Goal: Task Accomplishment & Management: Complete application form

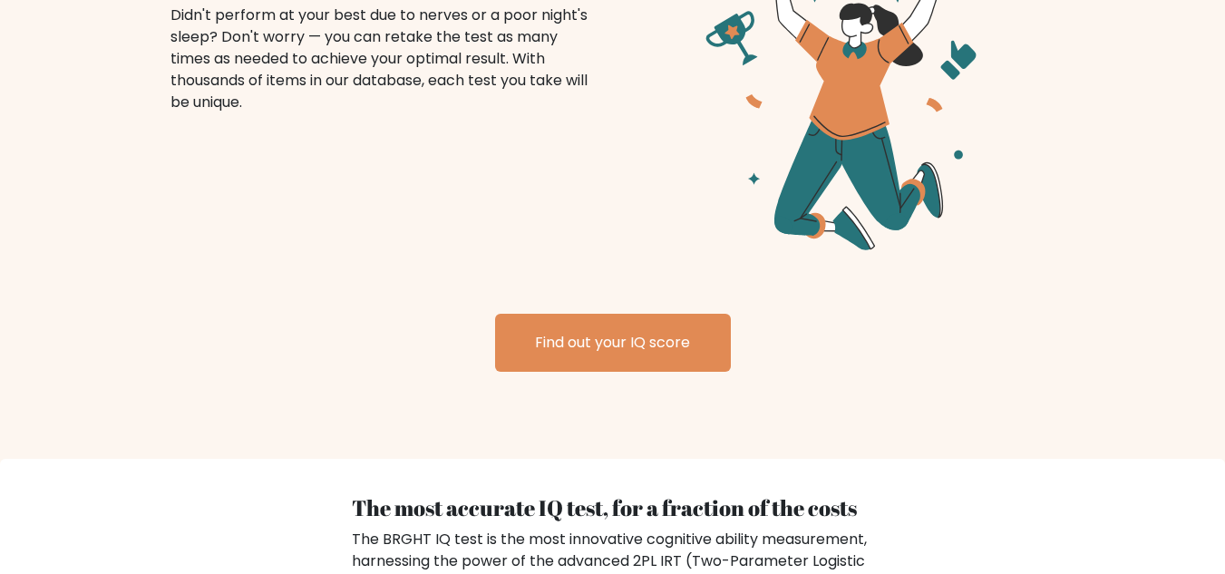
scroll to position [2448, 0]
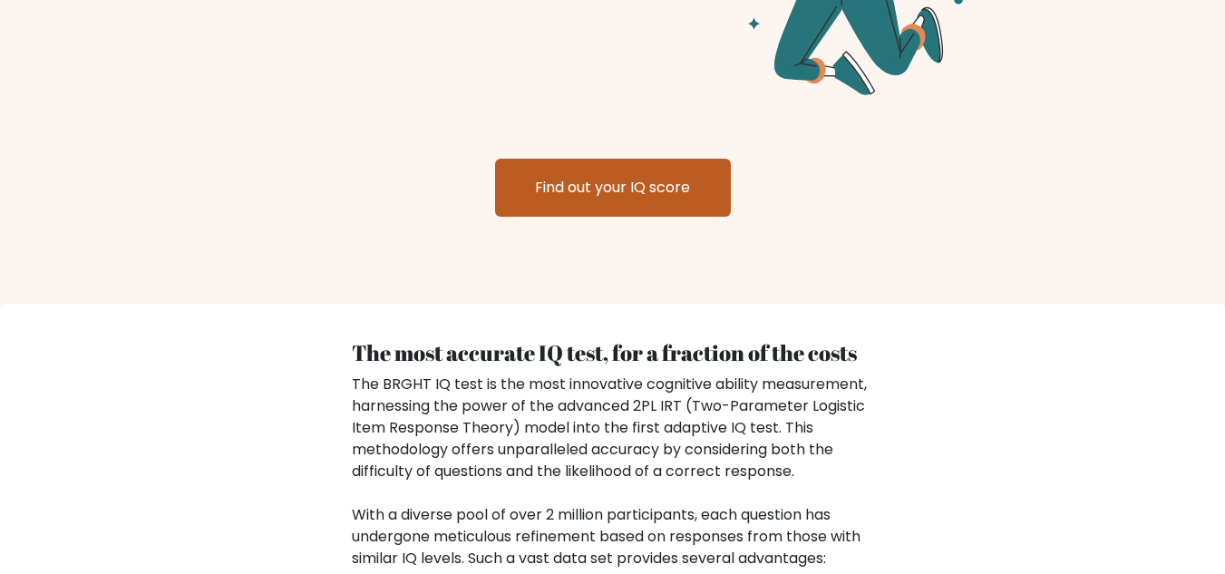
click at [618, 175] on link "Find out your IQ score" at bounding box center [613, 188] width 236 height 58
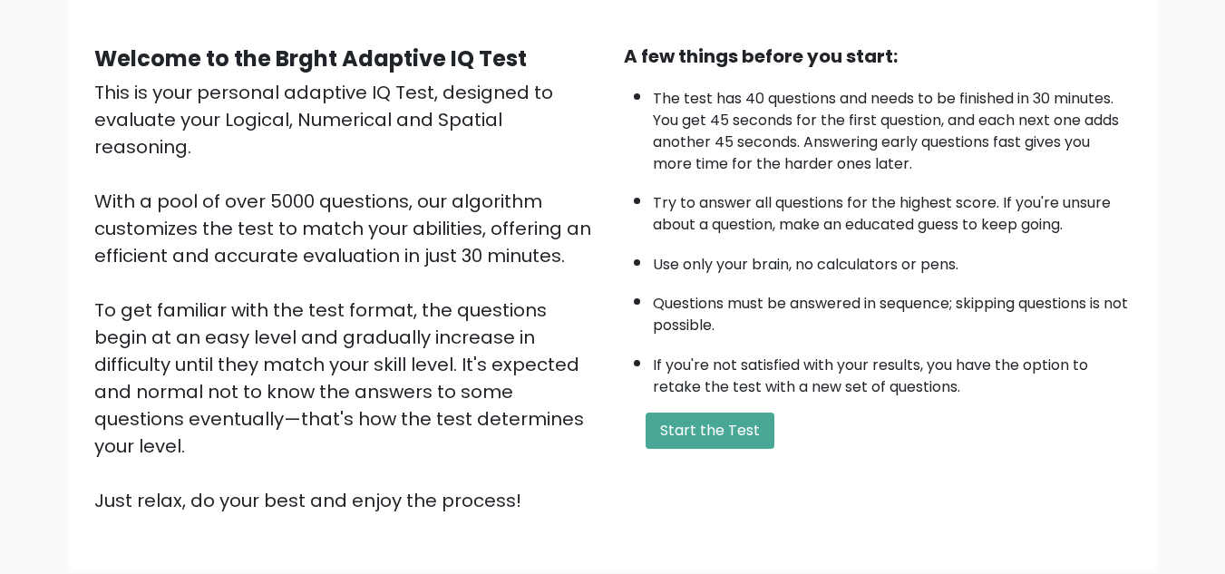
scroll to position [257, 0]
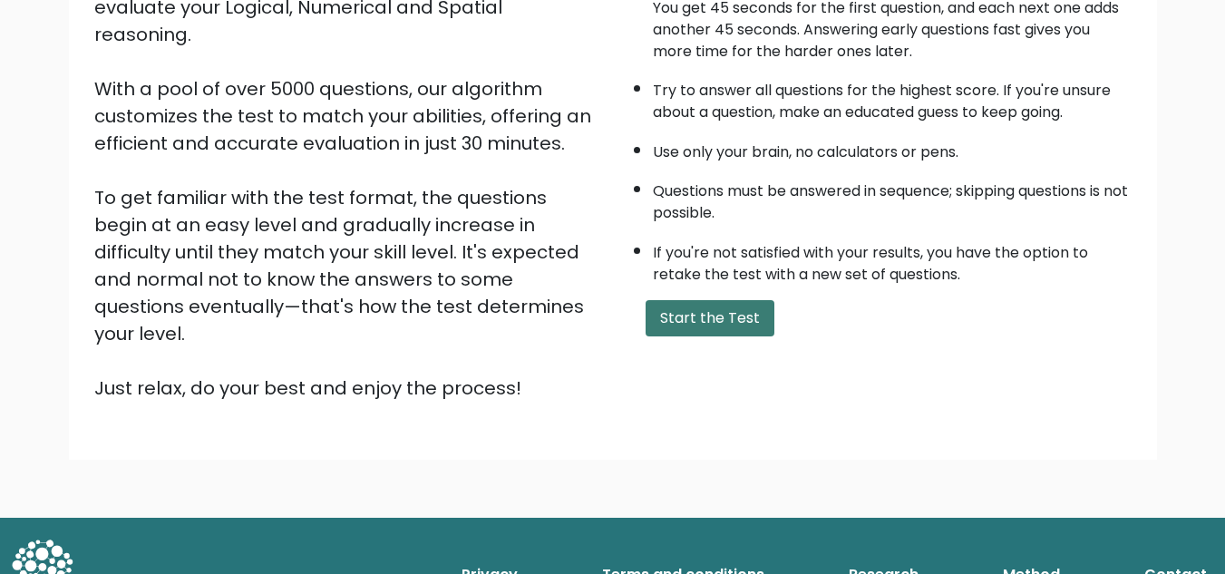
click at [691, 311] on button "Start the Test" at bounding box center [710, 318] width 129 height 36
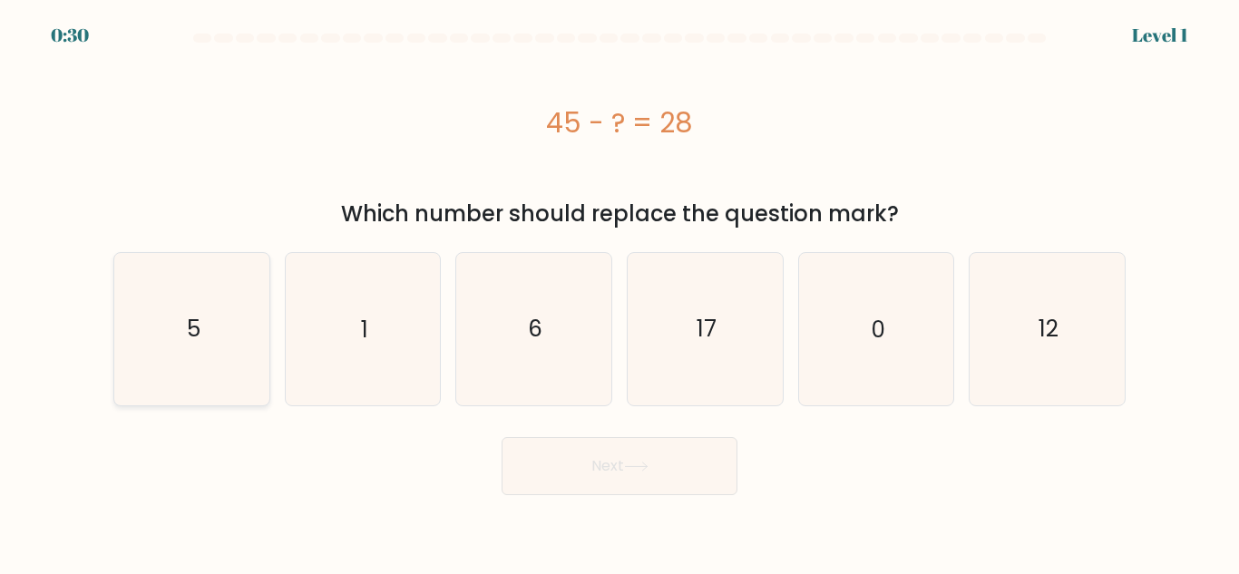
click at [196, 316] on text "5" at bounding box center [193, 329] width 14 height 32
click at [619, 292] on input "a. 5" at bounding box center [619, 289] width 1 height 5
radio input "true"
click at [541, 472] on button "Next" at bounding box center [619, 466] width 236 height 58
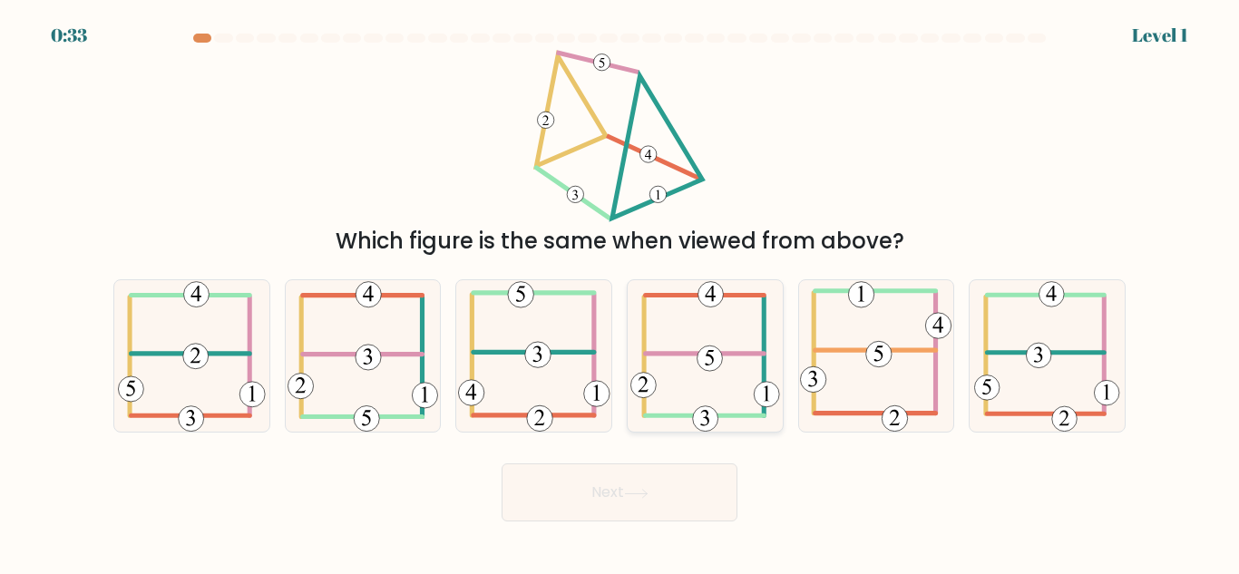
click at [729, 357] on icon at bounding box center [705, 355] width 150 height 151
click at [620, 292] on input "d." at bounding box center [619, 289] width 1 height 5
radio input "true"
click at [654, 496] on button "Next" at bounding box center [619, 492] width 236 height 58
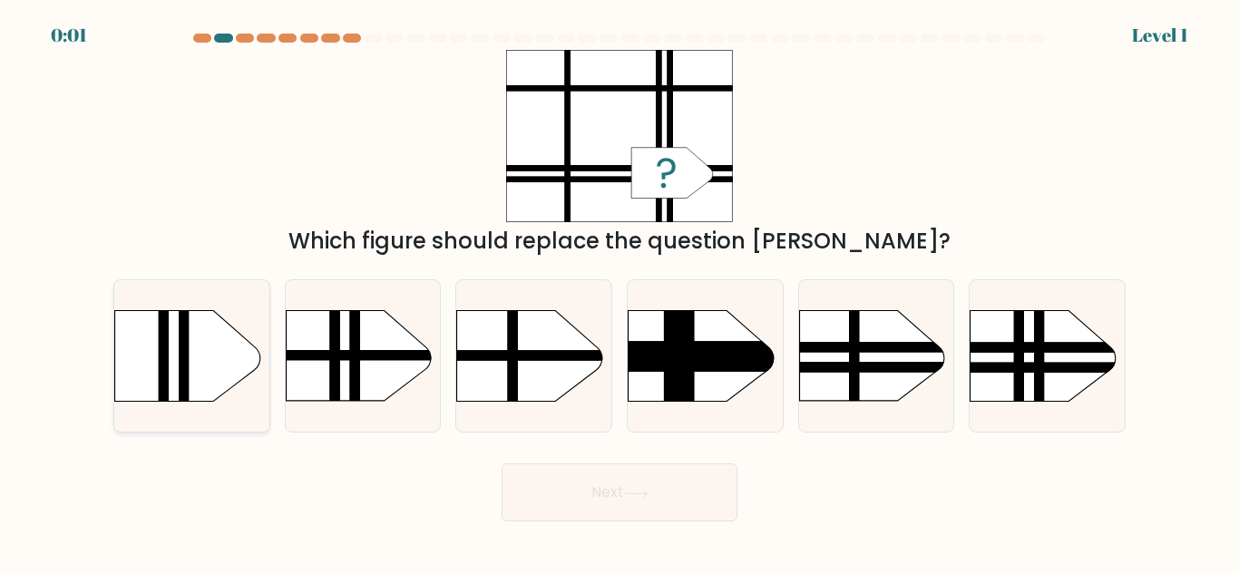
drag, startPoint x: 140, startPoint y: 351, endPoint x: 136, endPoint y: 339, distance: 12.3
click at [139, 350] on rect at bounding box center [93, 290] width 403 height 306
click at [619, 292] on input "a." at bounding box center [619, 289] width 1 height 5
radio input "true"
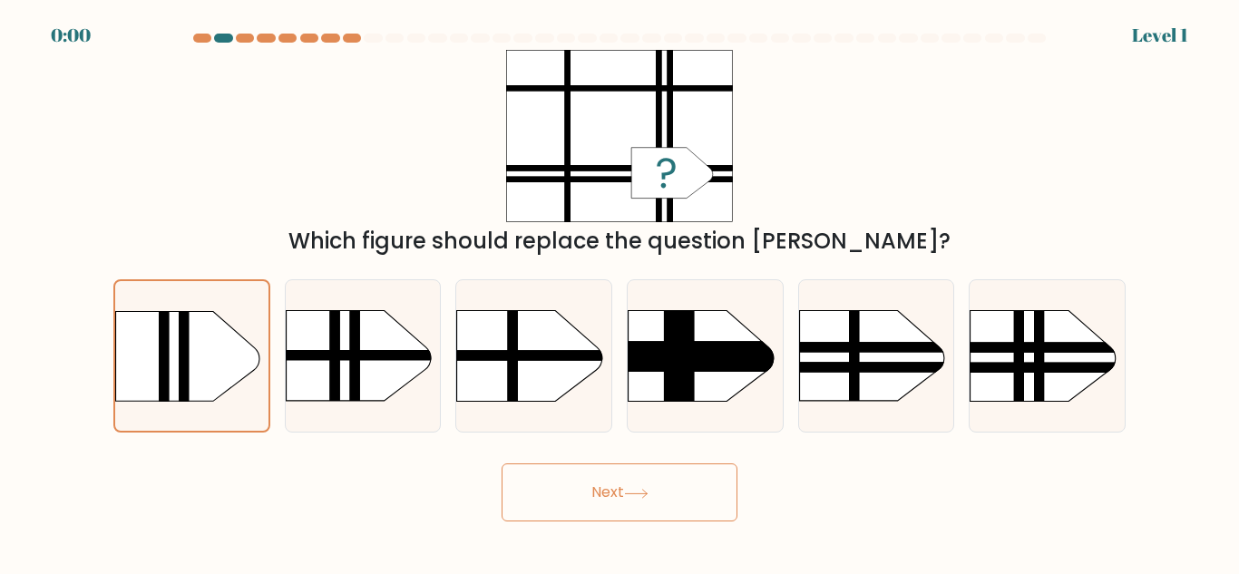
click at [585, 509] on button "Next" at bounding box center [619, 492] width 236 height 58
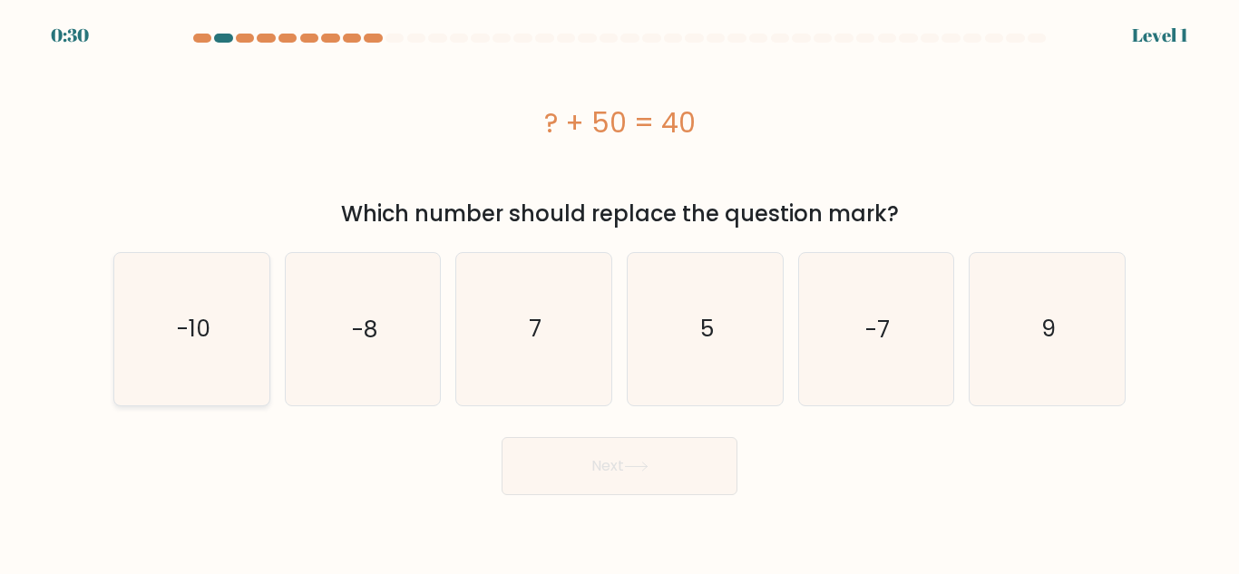
click at [184, 325] on text "-10" at bounding box center [193, 329] width 34 height 32
click at [619, 292] on input "a. -10" at bounding box center [619, 289] width 1 height 5
radio input "true"
click at [583, 475] on button "Next" at bounding box center [619, 466] width 236 height 58
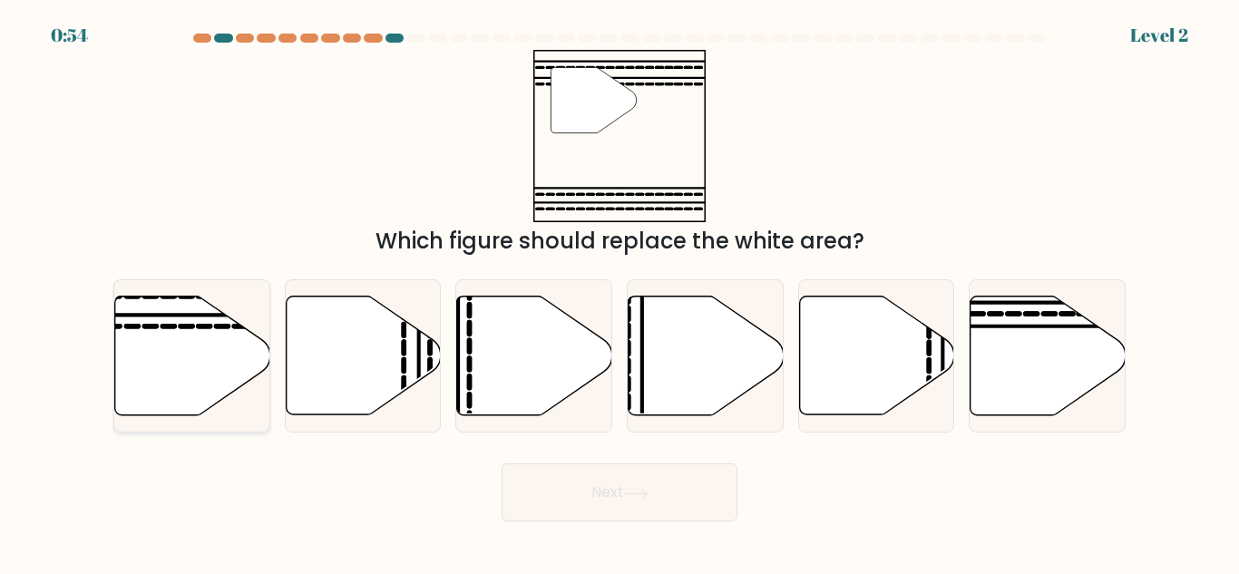
click at [122, 319] on icon at bounding box center [191, 356] width 155 height 121
click at [619, 292] on input "a." at bounding box center [619, 289] width 1 height 5
radio input "true"
click at [609, 472] on button "Next" at bounding box center [619, 492] width 236 height 58
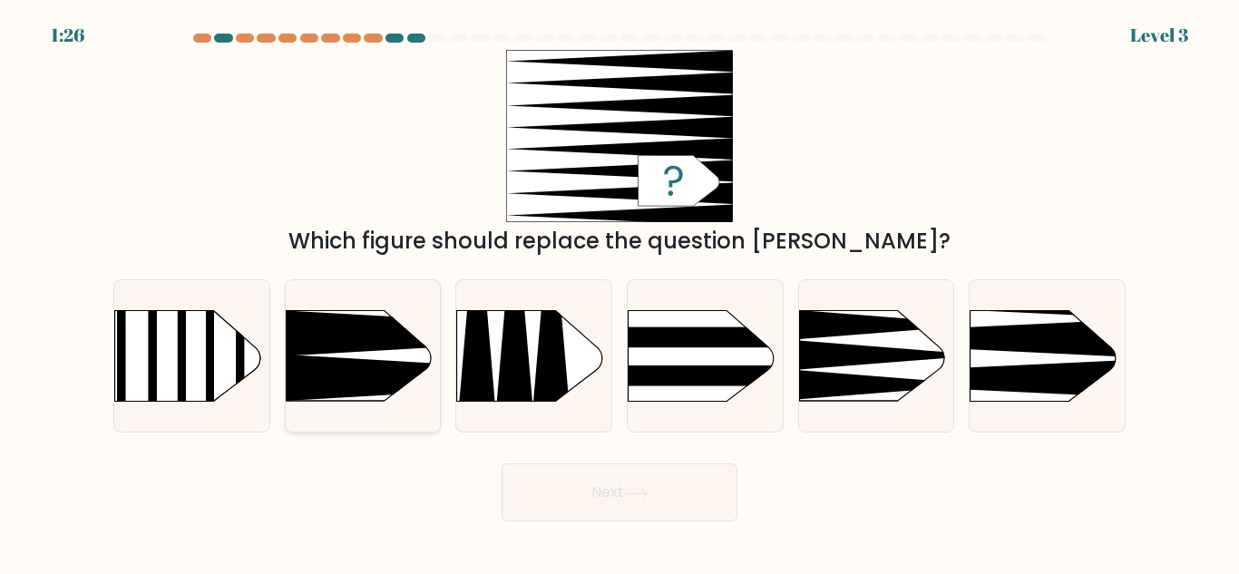
click at [340, 345] on icon at bounding box center [481, 333] width 404 height 46
click at [619, 292] on input "b." at bounding box center [619, 289] width 1 height 5
radio input "true"
click at [591, 455] on div "Next" at bounding box center [619, 487] width 1034 height 67
click at [583, 472] on button "Next" at bounding box center [619, 492] width 236 height 58
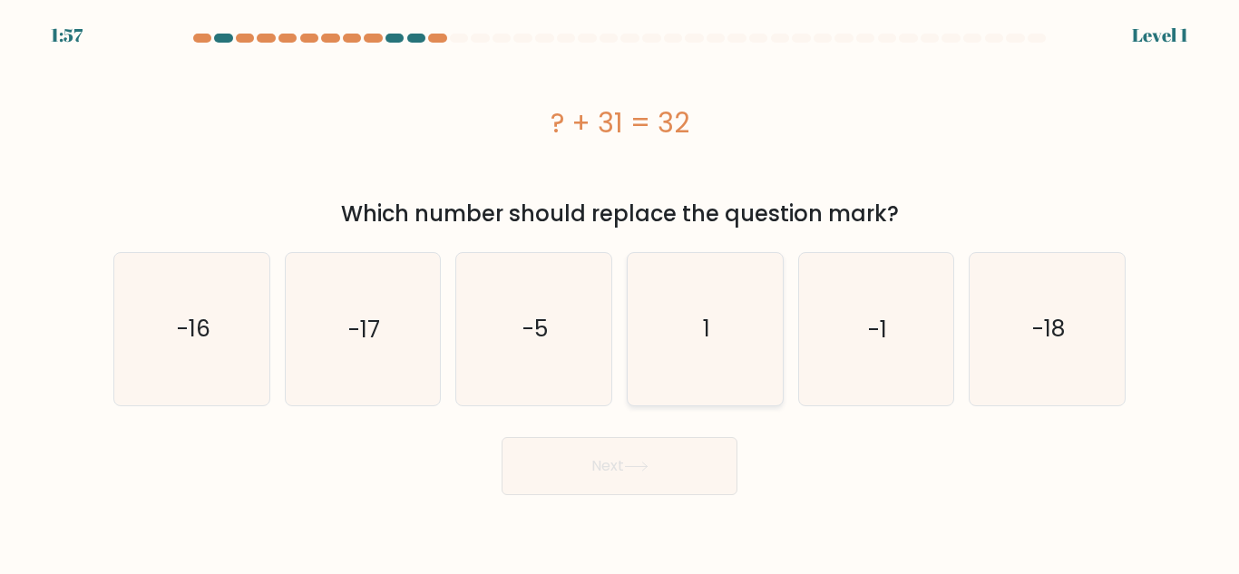
click at [718, 371] on icon "1" at bounding box center [704, 328] width 151 height 151
click at [620, 292] on input "d. 1" at bounding box center [619, 289] width 1 height 5
radio input "true"
click at [639, 456] on button "Next" at bounding box center [619, 466] width 236 height 58
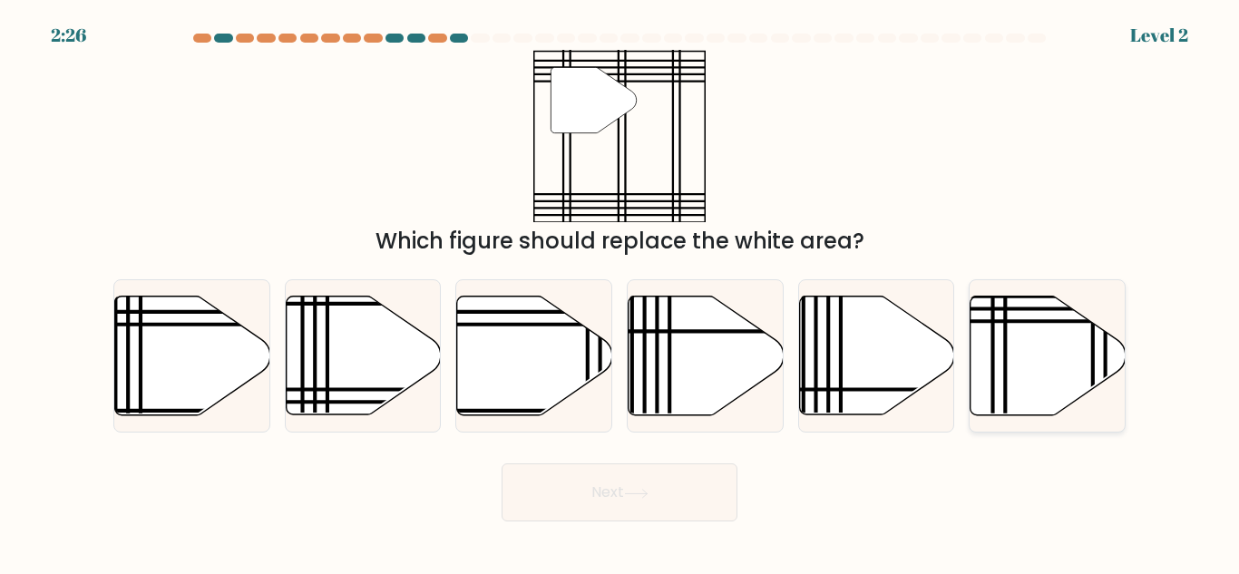
drag, startPoint x: 994, startPoint y: 366, endPoint x: 986, endPoint y: 383, distance: 18.2
click at [995, 365] on icon at bounding box center [1046, 356] width 155 height 121
click at [620, 292] on input "f." at bounding box center [619, 289] width 1 height 5
radio input "true"
click at [633, 499] on button "Next" at bounding box center [619, 492] width 236 height 58
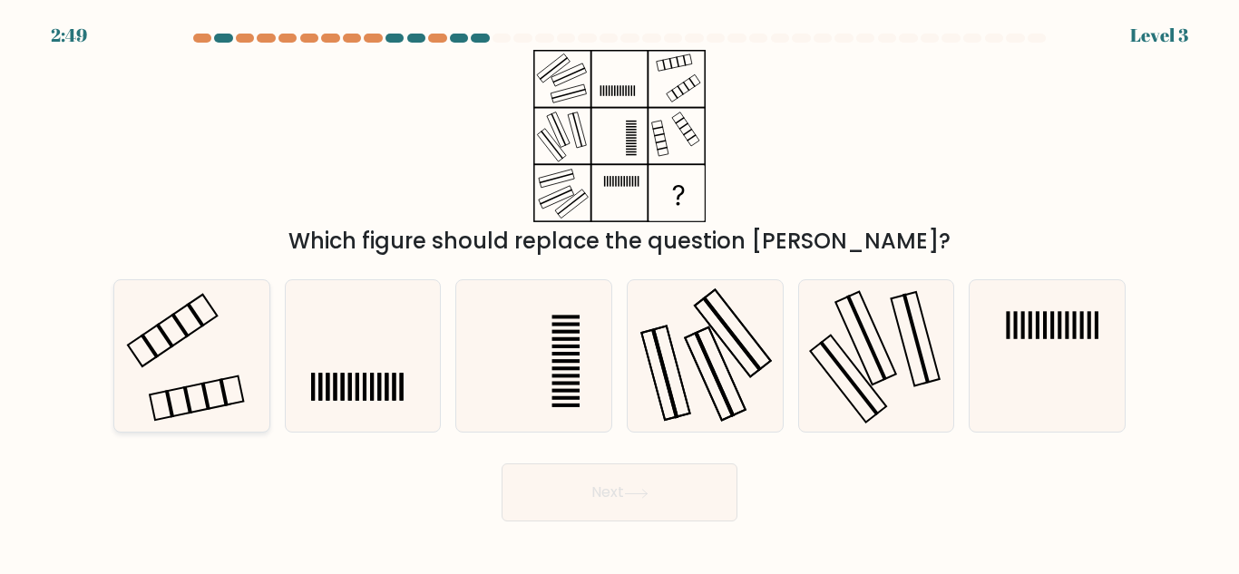
click at [199, 373] on icon at bounding box center [191, 355] width 151 height 151
click at [619, 292] on input "a." at bounding box center [619, 289] width 1 height 5
radio input "true"
click at [571, 477] on button "Next" at bounding box center [619, 492] width 236 height 58
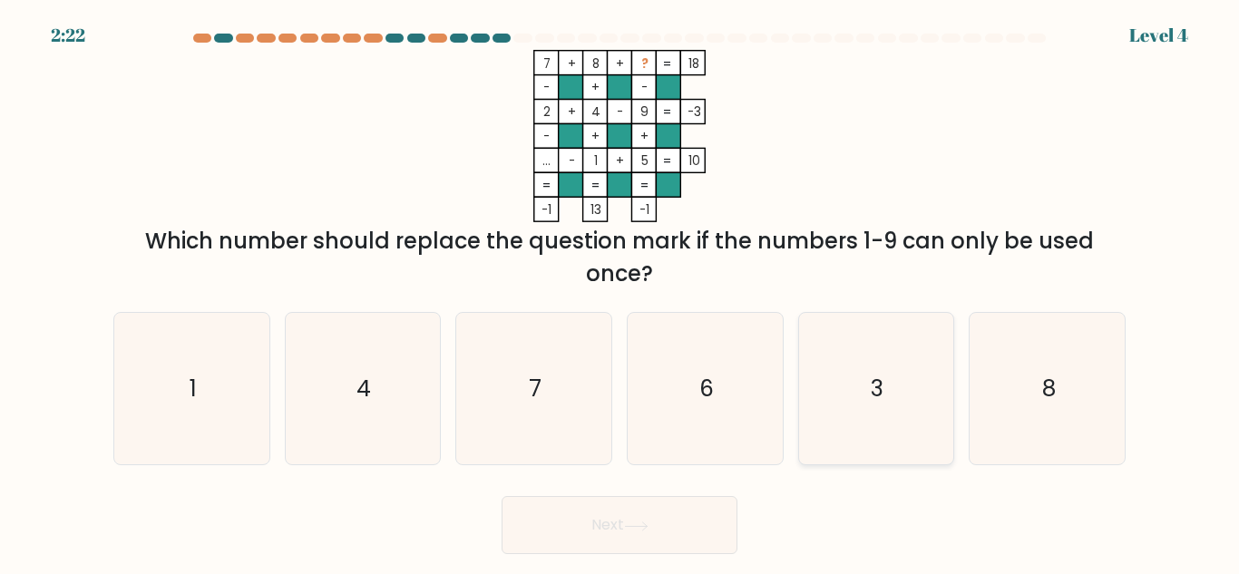
click at [871, 380] on text "3" at bounding box center [877, 389] width 13 height 32
click at [620, 292] on input "e. 3" at bounding box center [619, 289] width 1 height 5
radio input "true"
click at [507, 537] on button "Next" at bounding box center [619, 525] width 236 height 58
